Goal: Task Accomplishment & Management: Manage account settings

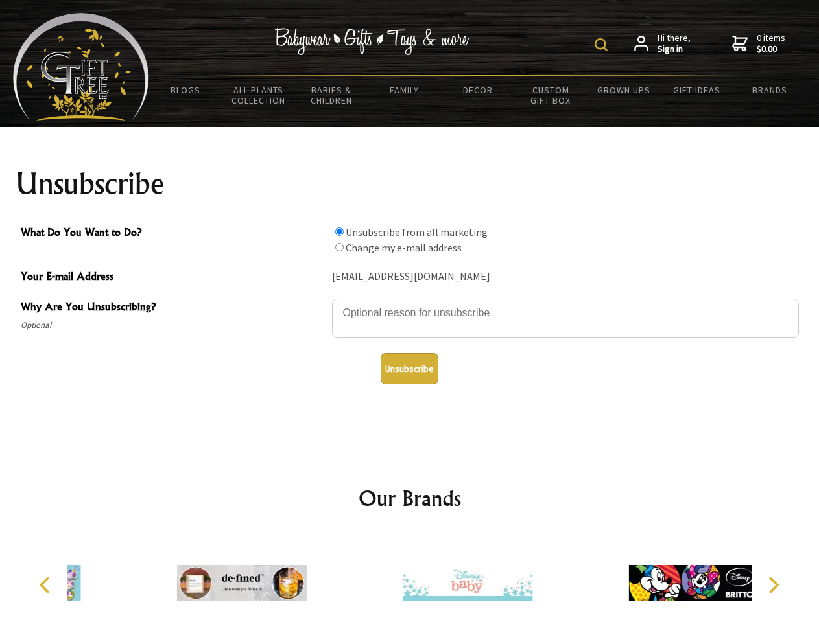
click at [603, 45] on img at bounding box center [600, 44] width 13 height 13
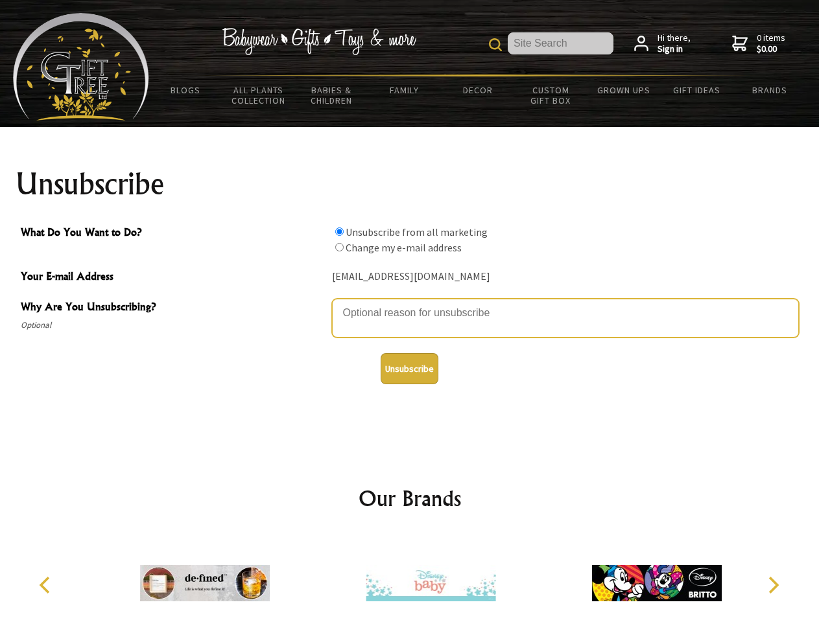
click at [410, 303] on textarea "Why Are You Unsubscribing?" at bounding box center [565, 318] width 467 height 39
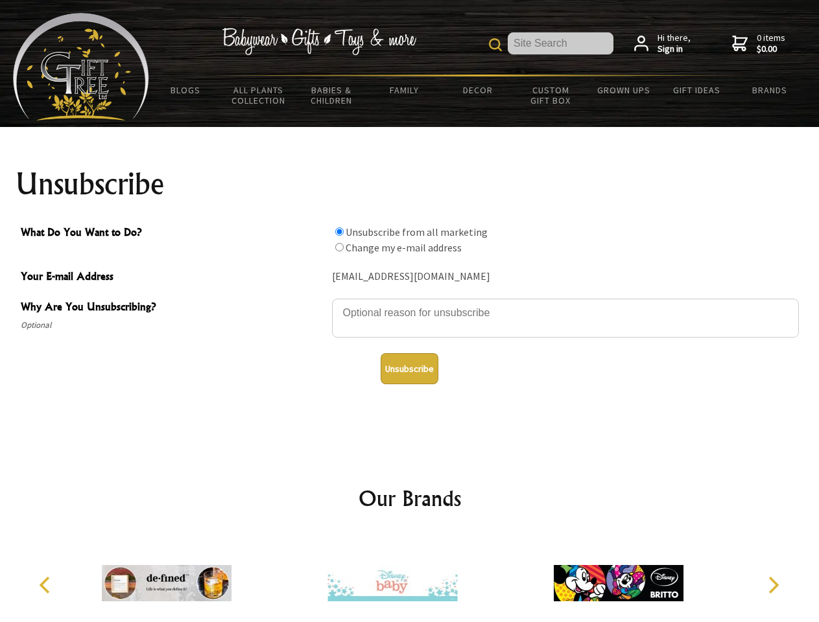
click at [339, 231] on input "What Do You Want to Do?" at bounding box center [339, 232] width 8 height 8
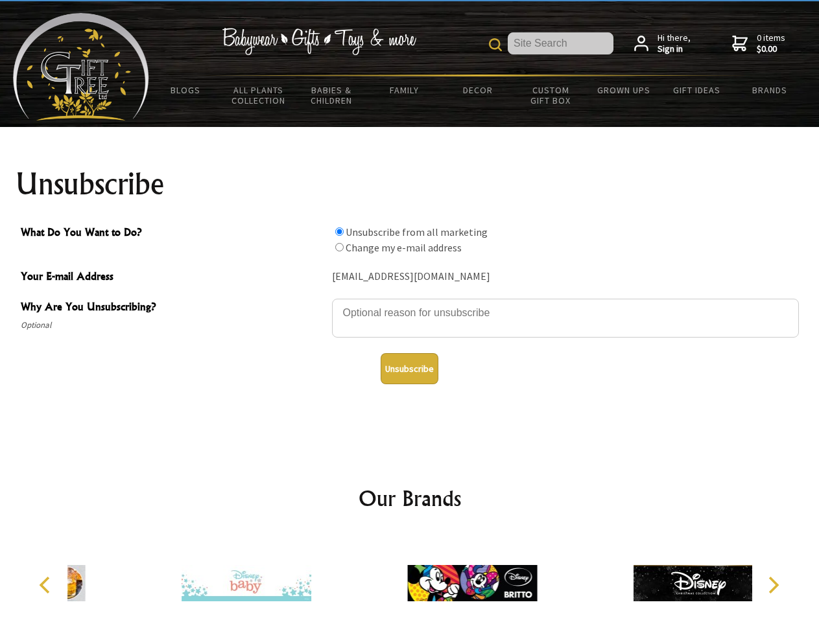
click at [339, 247] on input "What Do You Want to Do?" at bounding box center [339, 247] width 8 height 8
radio input "true"
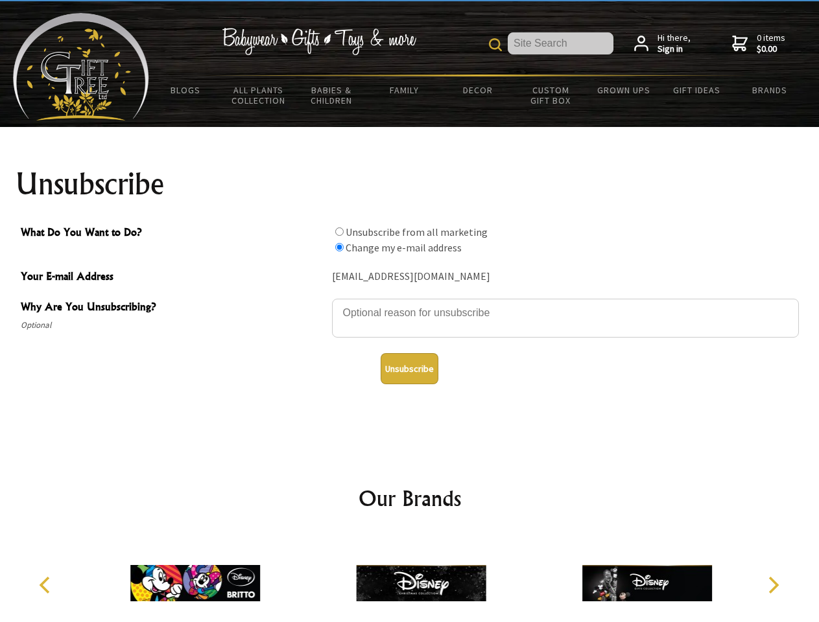
click at [409, 369] on button "Unsubscribe" at bounding box center [410, 368] width 58 height 31
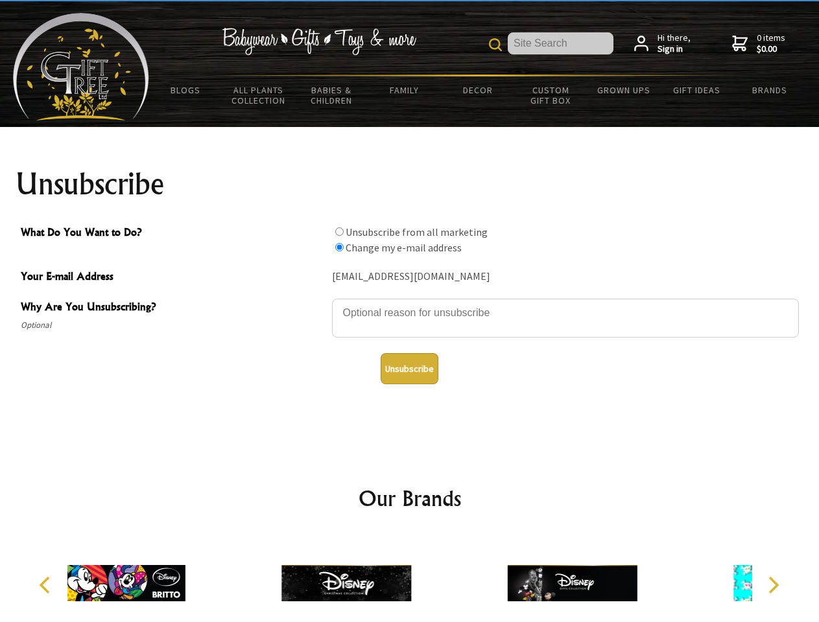
click at [410, 578] on img at bounding box center [346, 583] width 130 height 97
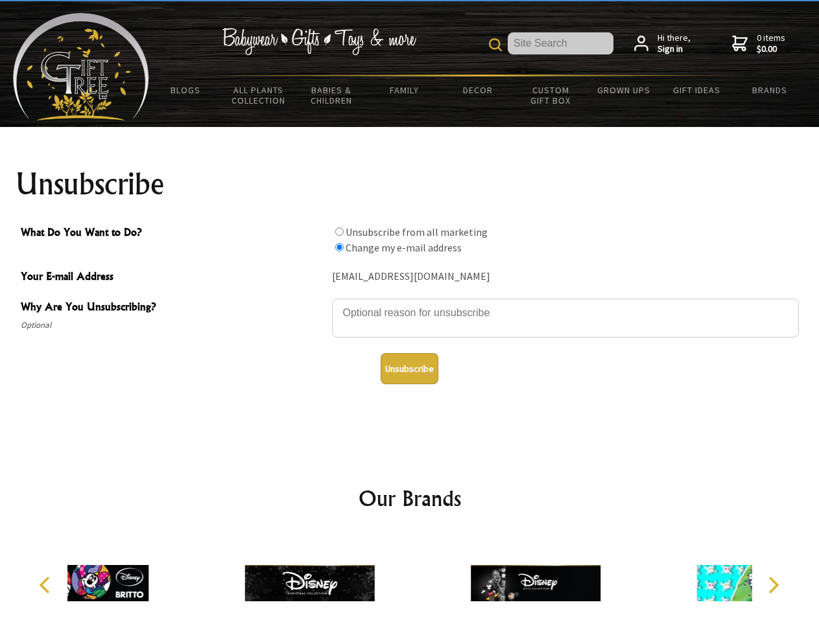
click at [47, 585] on icon "Previous" at bounding box center [46, 585] width 17 height 17
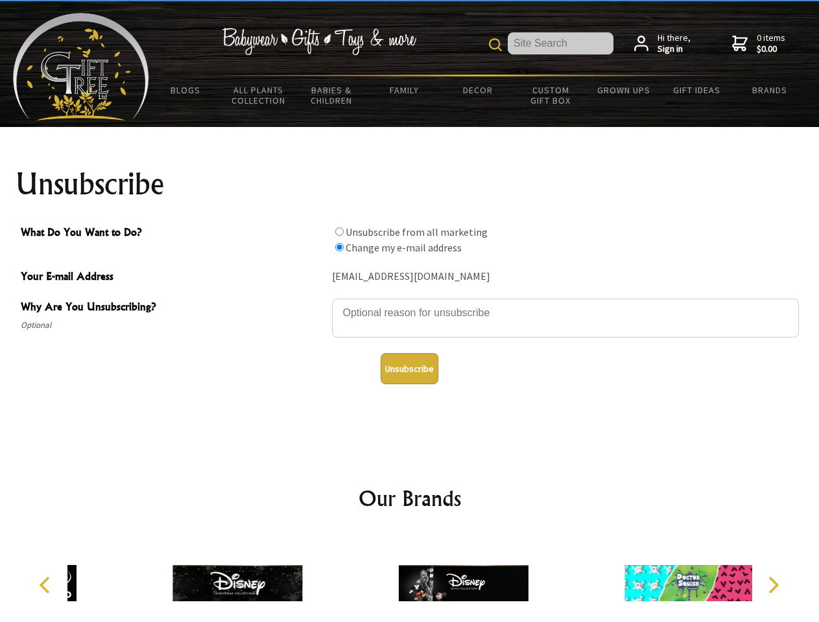
click at [773, 585] on icon "Next" at bounding box center [772, 585] width 17 height 17
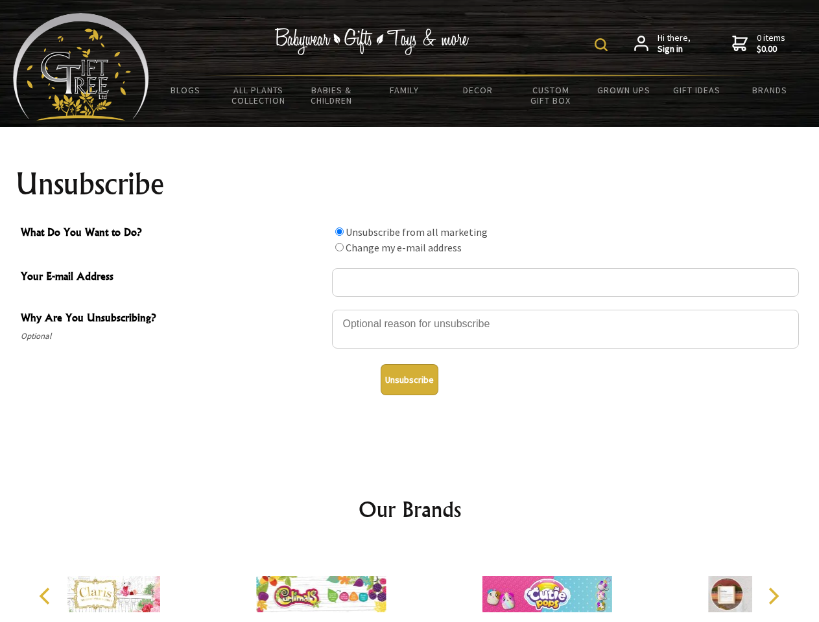
click at [603, 45] on img at bounding box center [600, 44] width 13 height 13
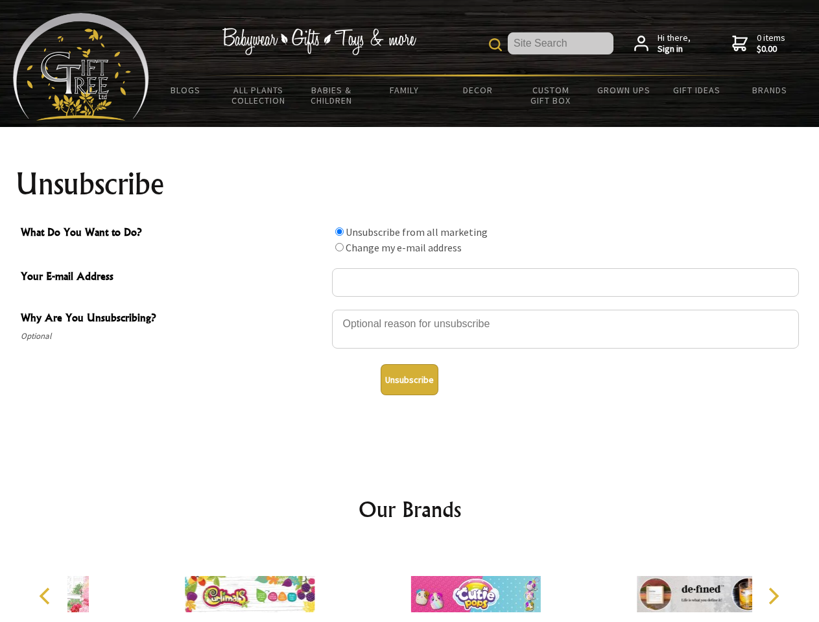
click at [410, 309] on div at bounding box center [565, 331] width 467 height 45
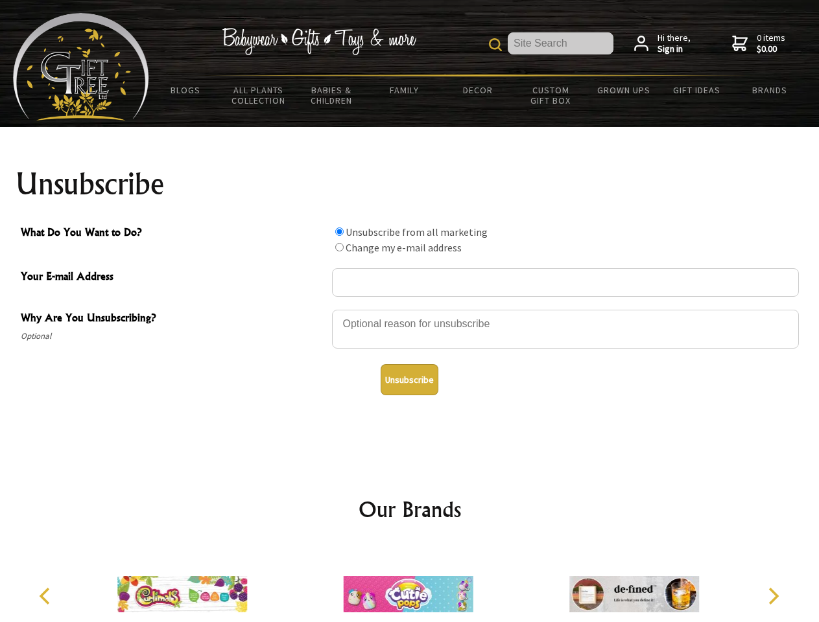
click at [339, 231] on input "What Do You Want to Do?" at bounding box center [339, 232] width 8 height 8
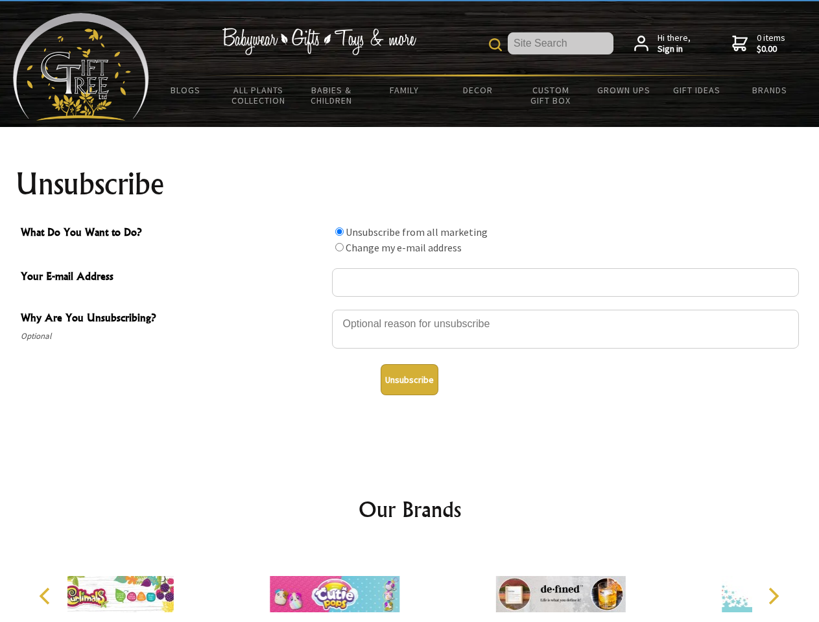
click at [339, 247] on input "What Do You Want to Do?" at bounding box center [339, 247] width 8 height 8
radio input "true"
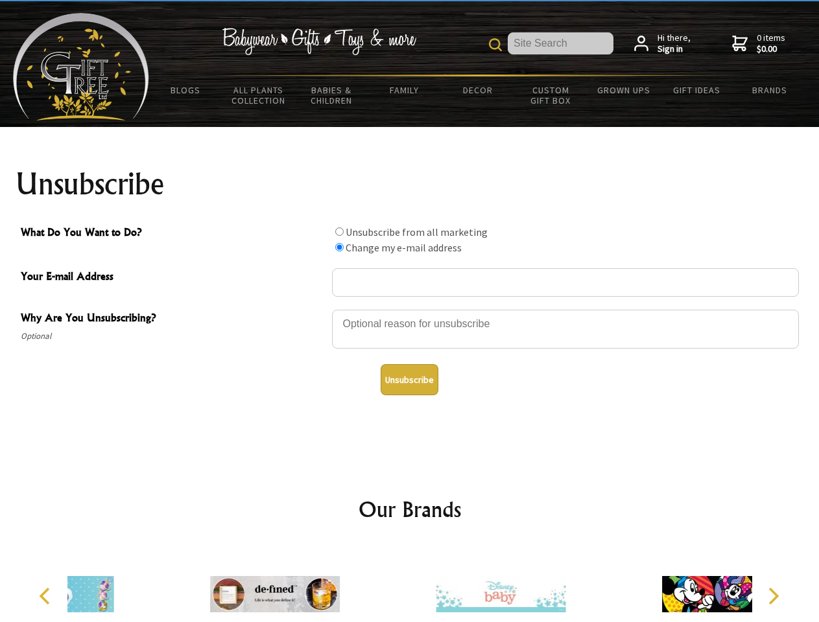
click at [409, 380] on button "Unsubscribe" at bounding box center [410, 379] width 58 height 31
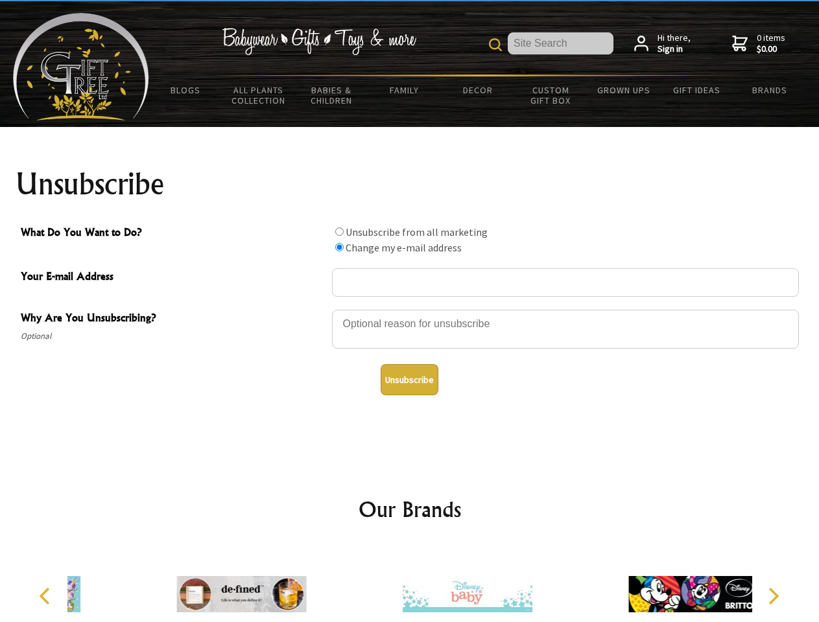
click at [47, 596] on icon "Previous" at bounding box center [46, 596] width 17 height 17
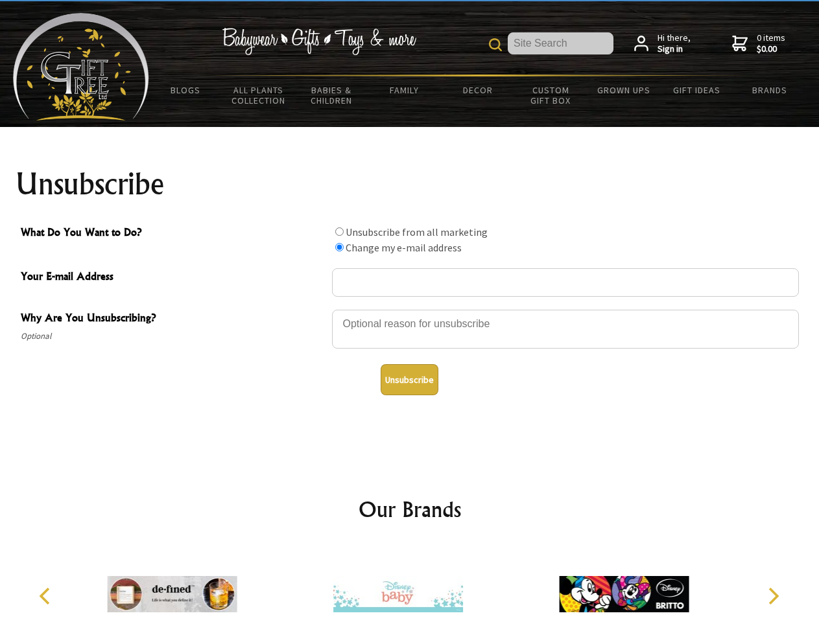
click at [773, 596] on icon "Next" at bounding box center [772, 596] width 17 height 17
